Goal: Check status: Check status

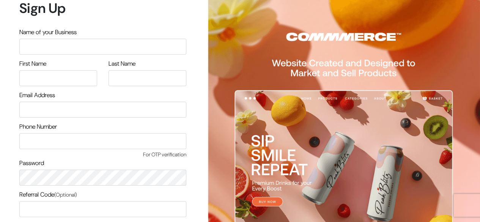
scroll to position [64, 0]
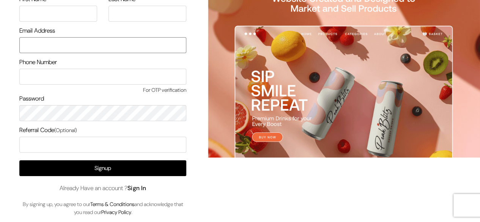
type input "udaydesai15@gmail.com"
click at [134, 191] on link "Sign In" at bounding box center [136, 188] width 19 height 8
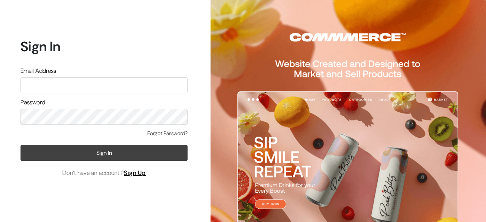
type input "[EMAIL_ADDRESS][DOMAIN_NAME]"
click at [102, 154] on button "Sign In" at bounding box center [103, 153] width 167 height 16
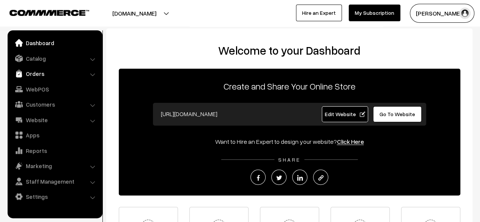
click at [33, 76] on link "Orders" at bounding box center [54, 74] width 90 height 14
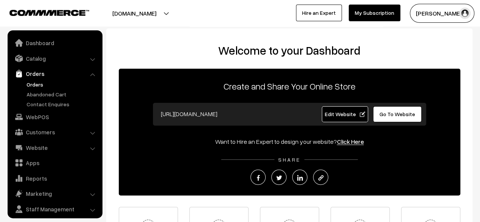
click at [38, 84] on link "Orders" at bounding box center [62, 84] width 75 height 8
